Goal: Information Seeking & Learning: Understand process/instructions

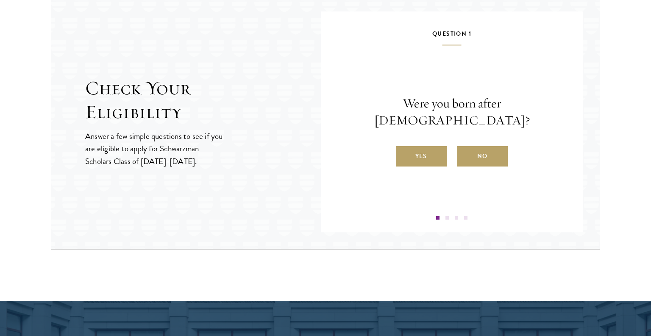
scroll to position [903, 0]
click at [422, 150] on label "Yes" at bounding box center [421, 156] width 51 height 20
click at [404, 150] on input "Yes" at bounding box center [400, 151] width 8 height 8
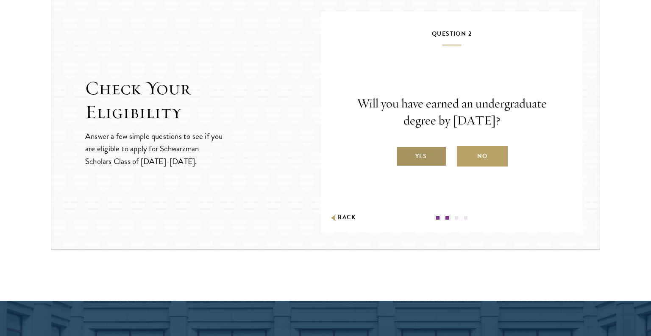
click at [435, 149] on label "Yes" at bounding box center [421, 156] width 51 height 20
click at [404, 149] on input "Yes" at bounding box center [400, 151] width 8 height 8
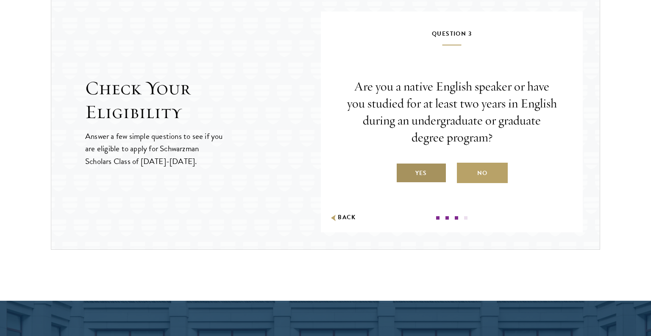
click at [420, 177] on label "Yes" at bounding box center [421, 172] width 51 height 20
click at [404, 171] on input "Yes" at bounding box center [400, 168] width 8 height 8
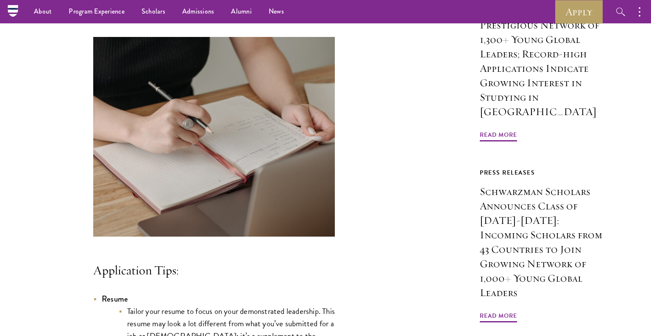
scroll to position [517, 0]
